Goal: Find specific fact: Find contact information

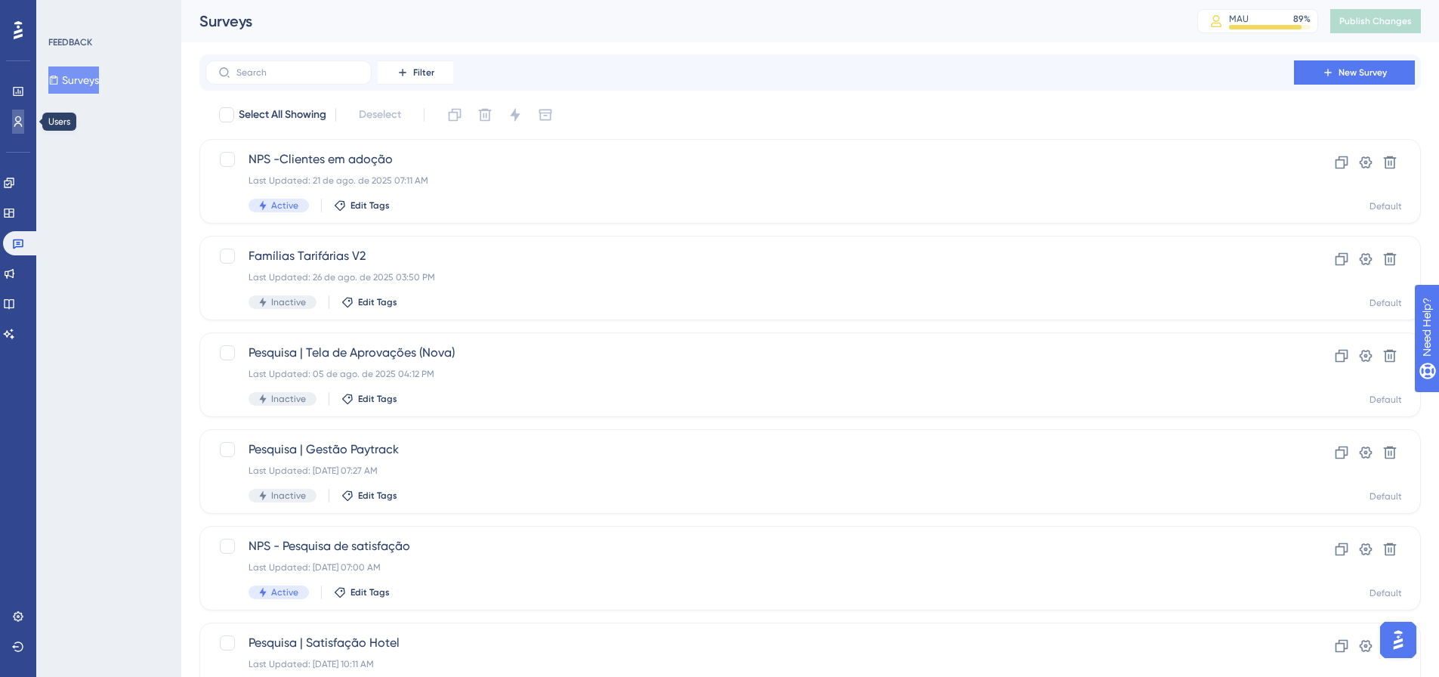
click at [22, 116] on icon at bounding box center [18, 122] width 12 height 12
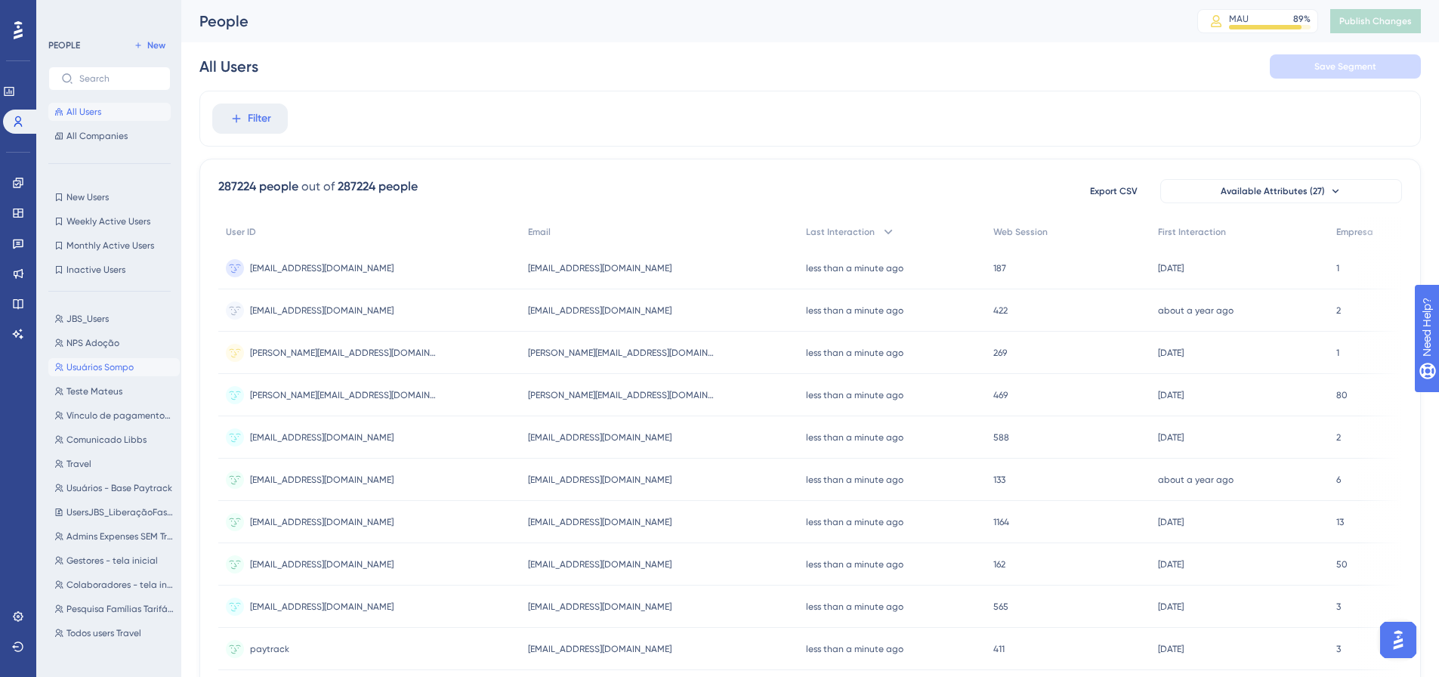
click at [91, 367] on span "Usuários Sompo" at bounding box center [99, 367] width 67 height 12
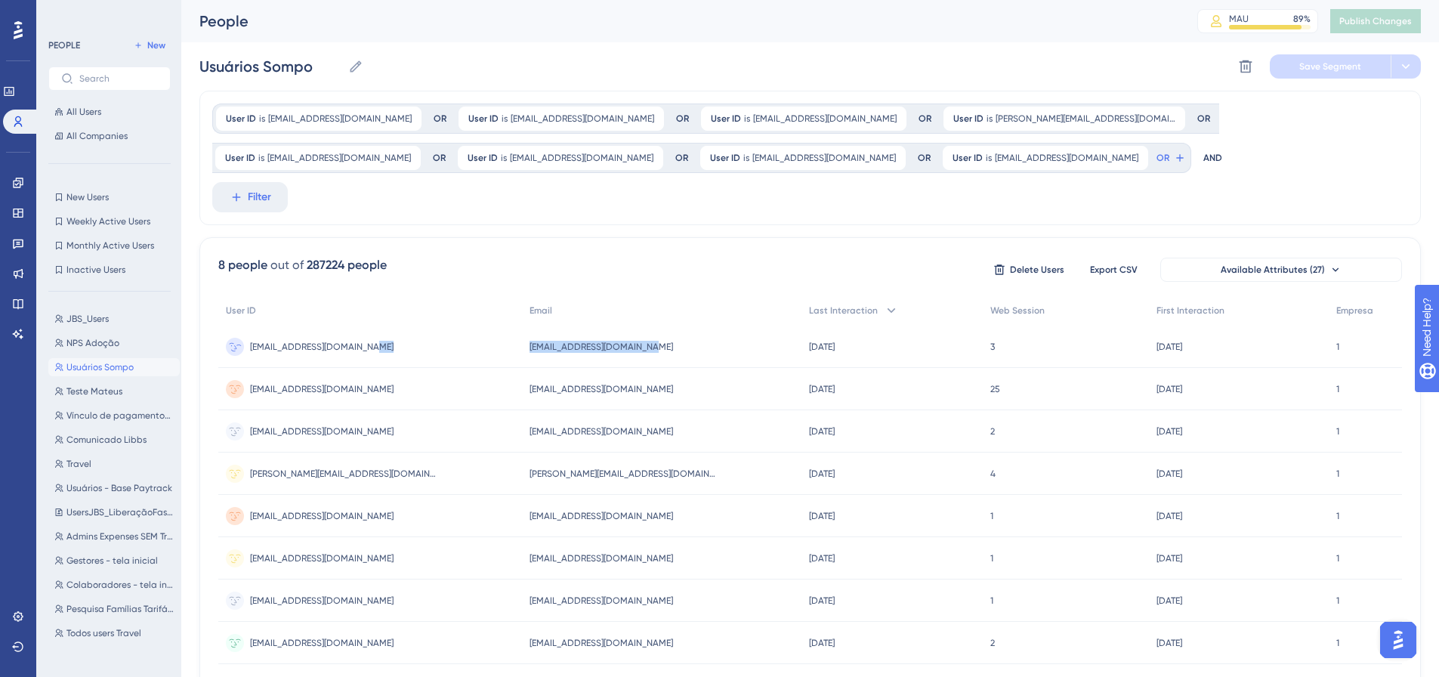
copy div "[EMAIL_ADDRESS][DOMAIN_NAME] [EMAIL_ADDRESS][DOMAIN_NAME]"
drag, startPoint x: 606, startPoint y: 346, endPoint x: 474, endPoint y: 348, distance: 132.9
click at [0, 0] on div "[EMAIL_ADDRESS][DOMAIN_NAME] [EMAIL_ADDRESS][DOMAIN_NAME] [EMAIL_ADDRESS][DOMAI…" at bounding box center [0, 0] width 0 height 0
copy span "[EMAIL_ADDRESS][DOMAIN_NAME]"
drag, startPoint x: 609, startPoint y: 387, endPoint x: 483, endPoint y: 410, distance: 128.1
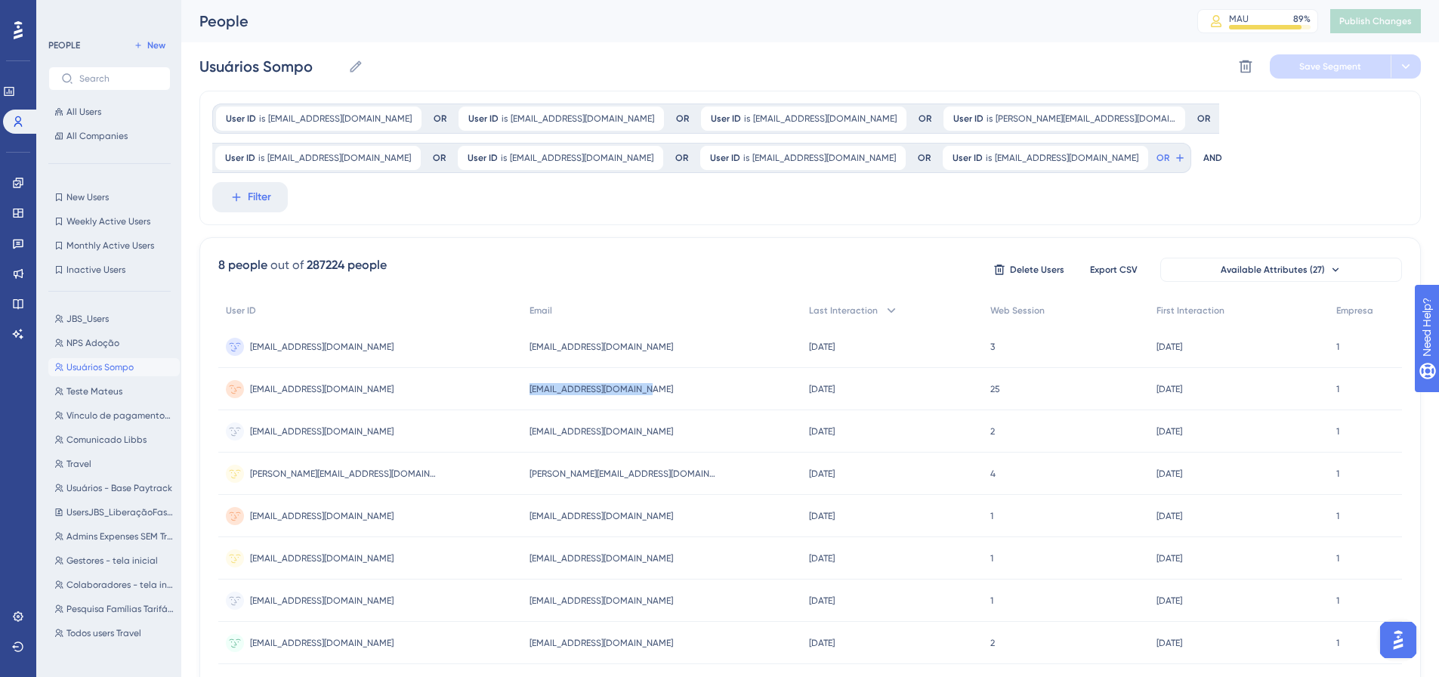
click at [522, 409] on div "[EMAIL_ADDRESS][DOMAIN_NAME] [EMAIL_ADDRESS][DOMAIN_NAME]" at bounding box center [661, 389] width 279 height 42
drag, startPoint x: 17, startPoint y: 30, endPoint x: 35, endPoint y: 19, distance: 21.4
click at [17, 30] on icon at bounding box center [18, 30] width 9 height 18
